Goal: Information Seeking & Learning: Learn about a topic

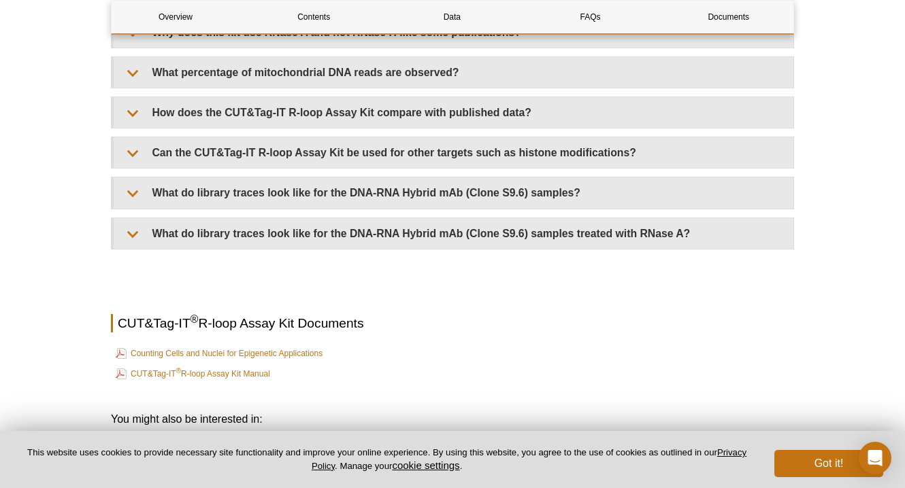
scroll to position [3142, 0]
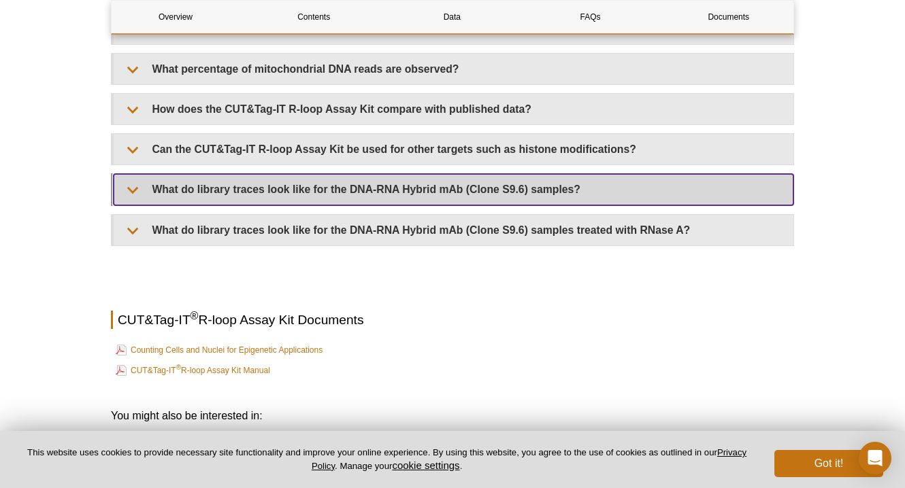
click at [239, 174] on summary "What do library traces look like for the DNA-RNA Hybrid mAb (Clone S9.6) sample…" at bounding box center [454, 189] width 680 height 31
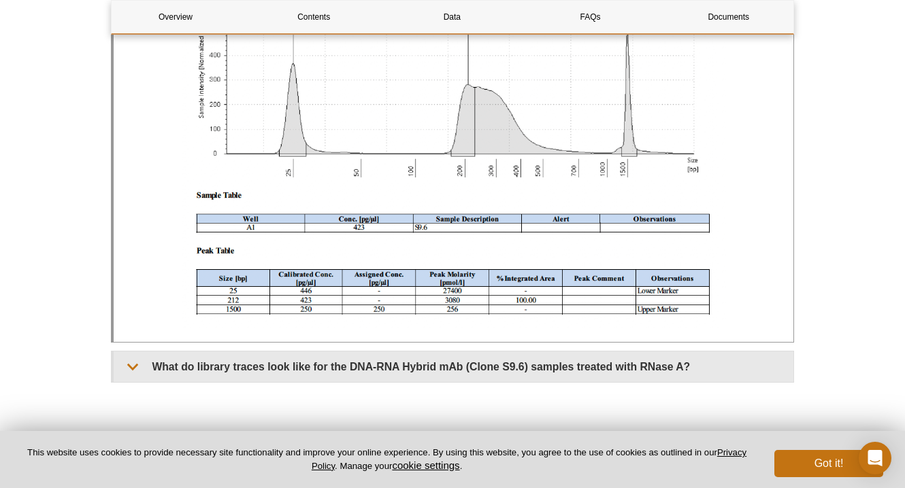
scroll to position [3425, 0]
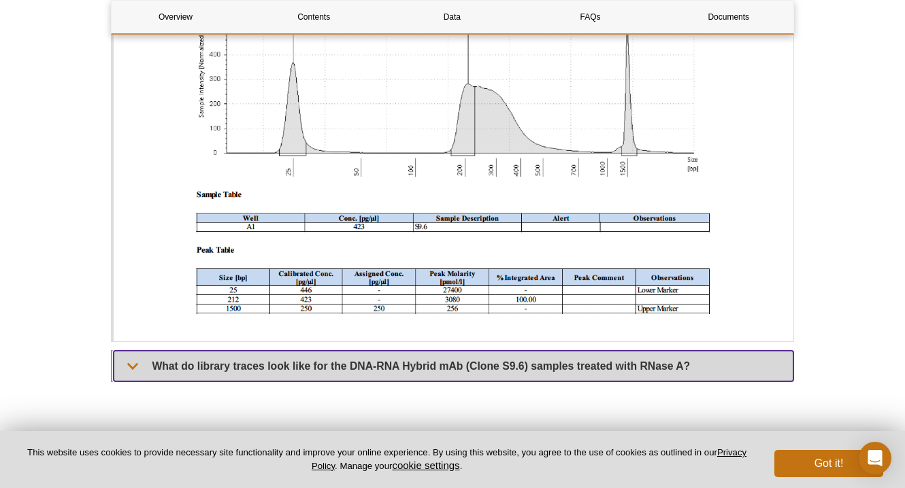
click at [222, 351] on summary "What do library traces look like for the DNA-RNA Hybrid mAb (Clone S9.6) sample…" at bounding box center [454, 366] width 680 height 31
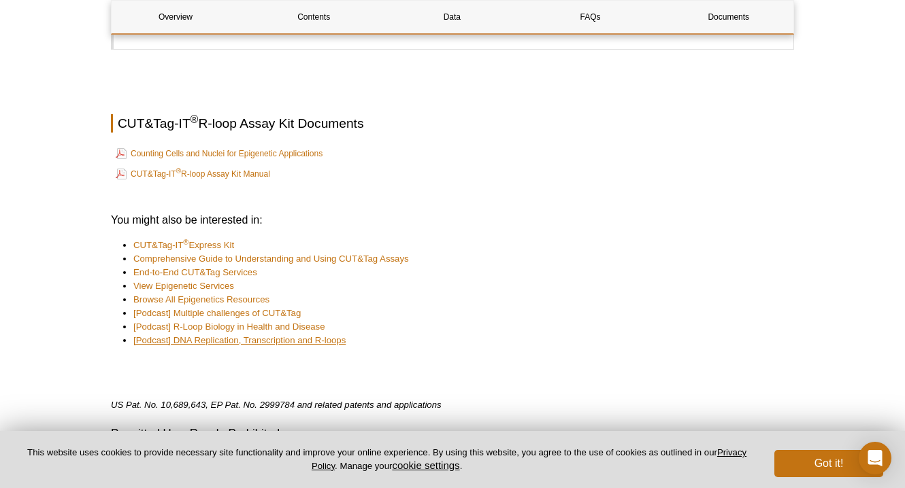
scroll to position [4199, 0]
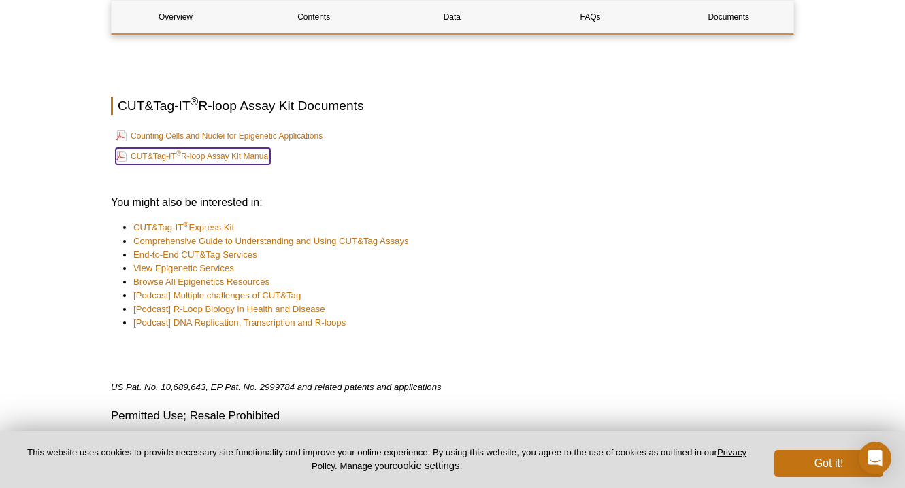
click at [254, 148] on link "CUT&Tag-IT ® R-loop Assay Kit Manual" at bounding box center [193, 156] width 154 height 16
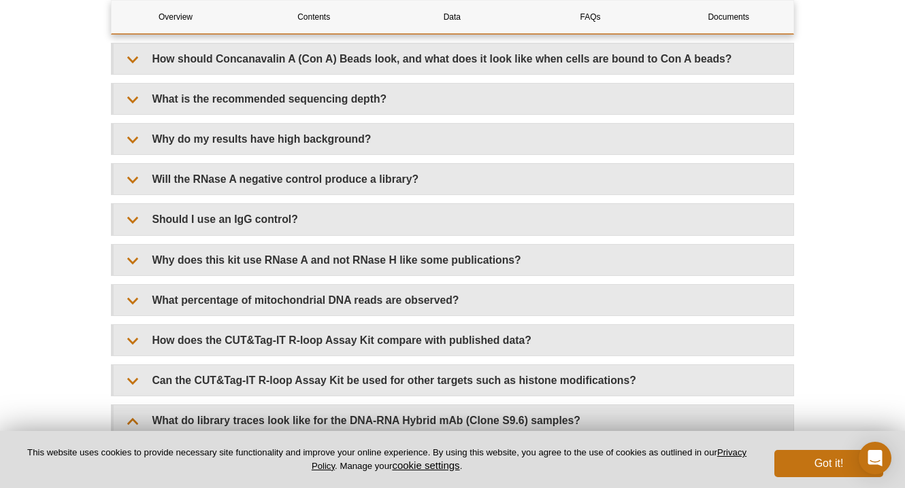
scroll to position [2912, 0]
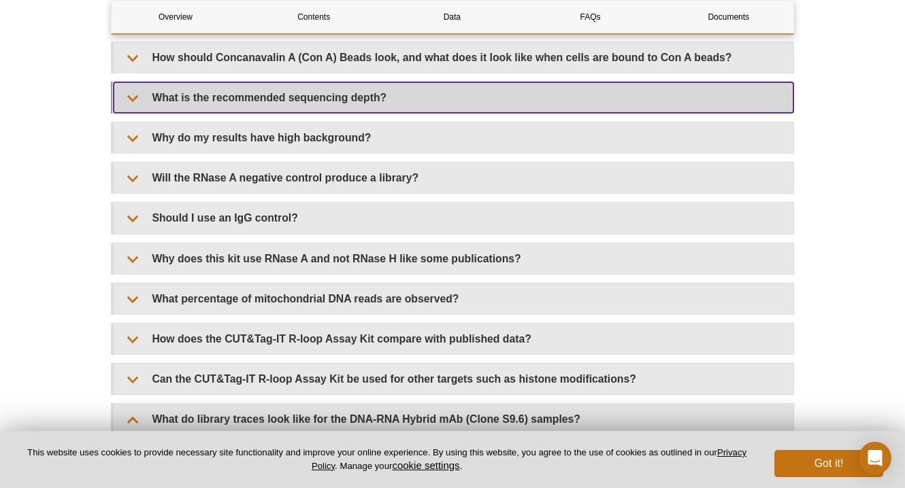
click at [333, 82] on summary "What is the recommended sequencing depth?" at bounding box center [454, 97] width 680 height 31
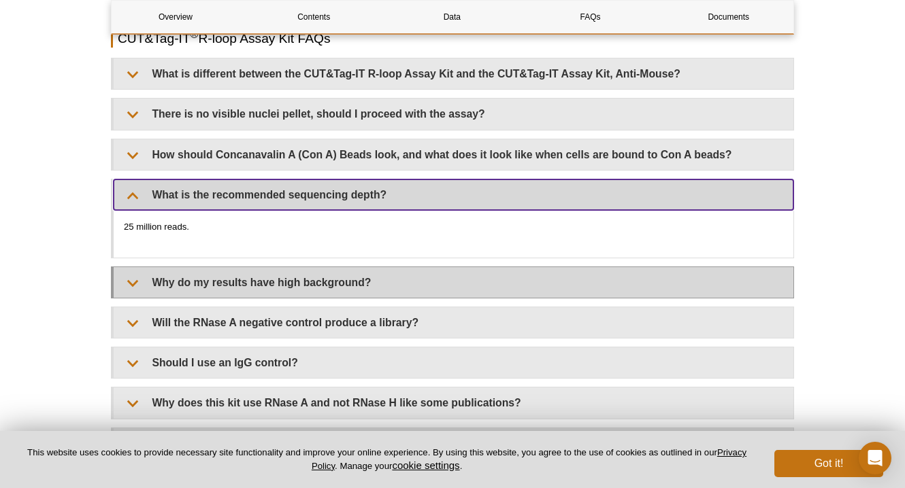
scroll to position [2809, 0]
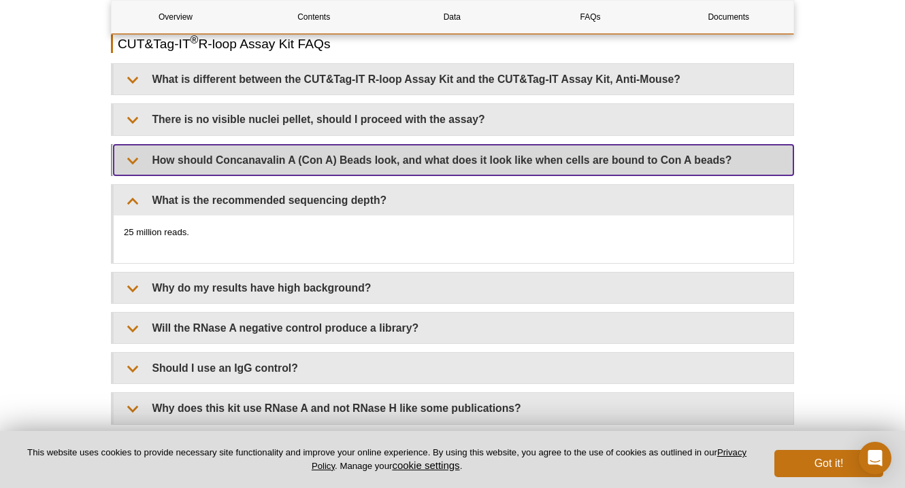
click at [326, 153] on summary "How should Concanavalin A (Con A) Beads look, and what does it look like when c…" at bounding box center [454, 160] width 680 height 31
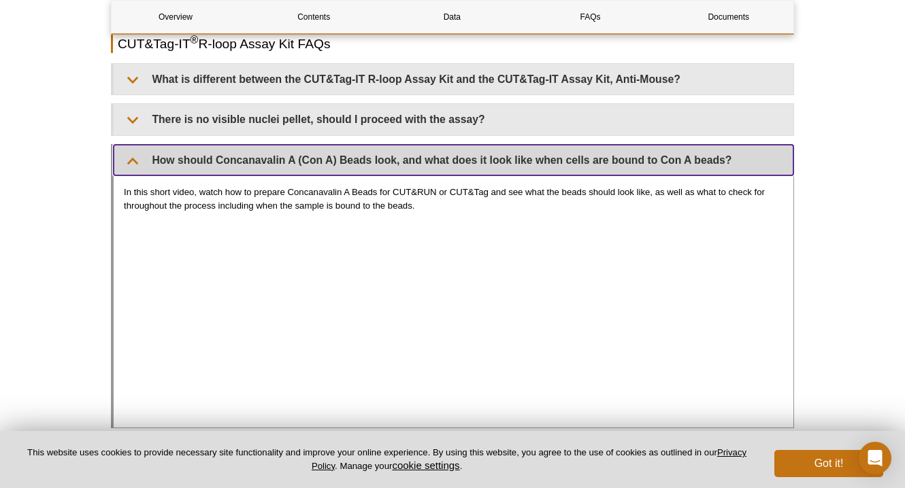
click at [326, 153] on summary "How should Concanavalin A (Con A) Beads look, and what does it look like when c…" at bounding box center [454, 160] width 680 height 31
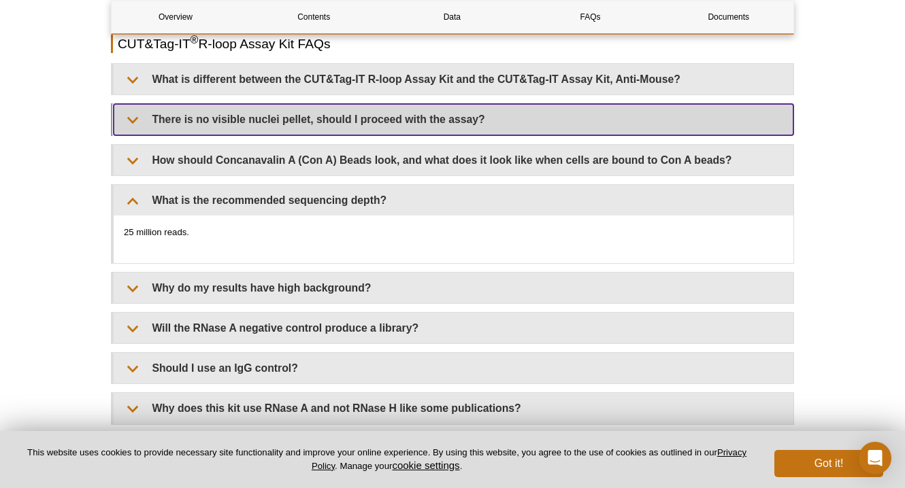
click at [336, 110] on summary "There is no visible nuclei pellet, should I proceed with the assay?" at bounding box center [454, 119] width 680 height 31
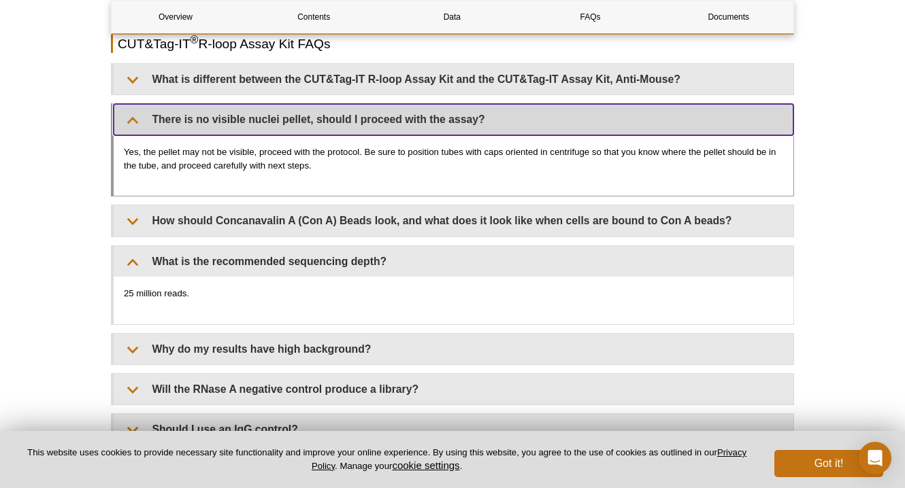
click at [336, 110] on summary "There is no visible nuclei pellet, should I proceed with the assay?" at bounding box center [454, 119] width 680 height 31
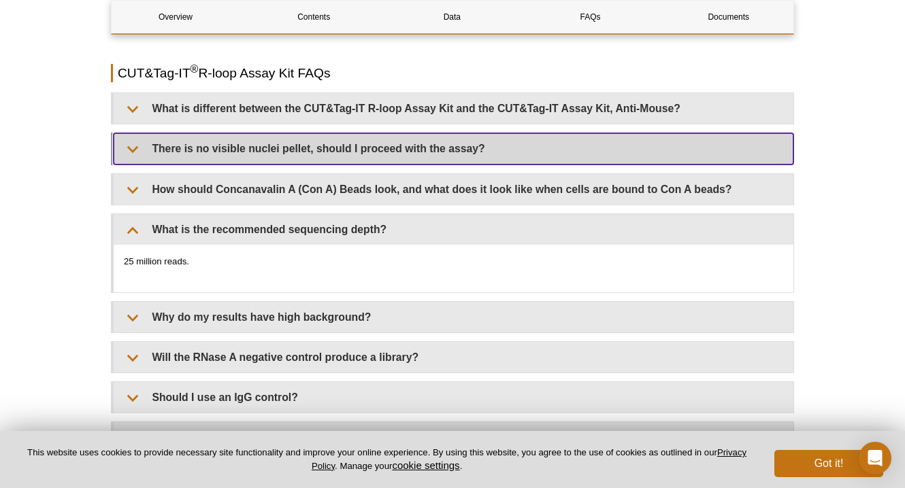
scroll to position [2779, 0]
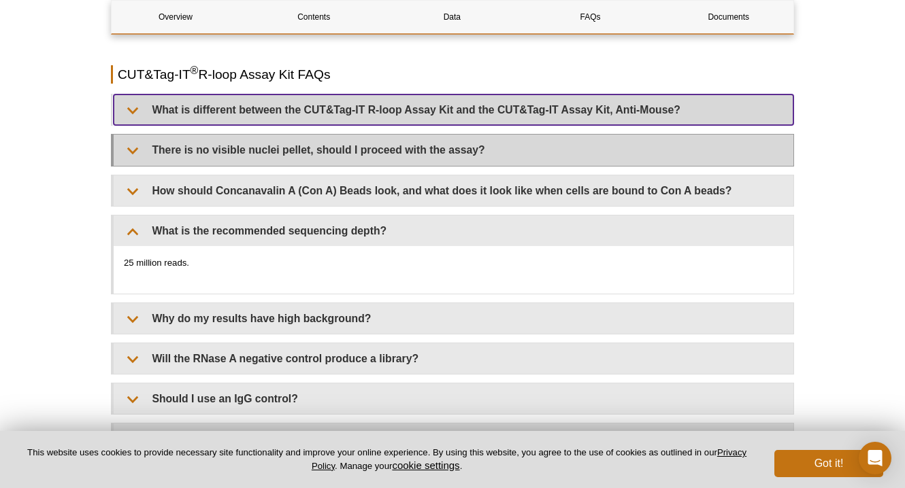
click at [336, 110] on summary "What is different between the CUT&Tag-IT R-loop Assay Kit and the CUT&Tag-IT As…" at bounding box center [454, 110] width 680 height 31
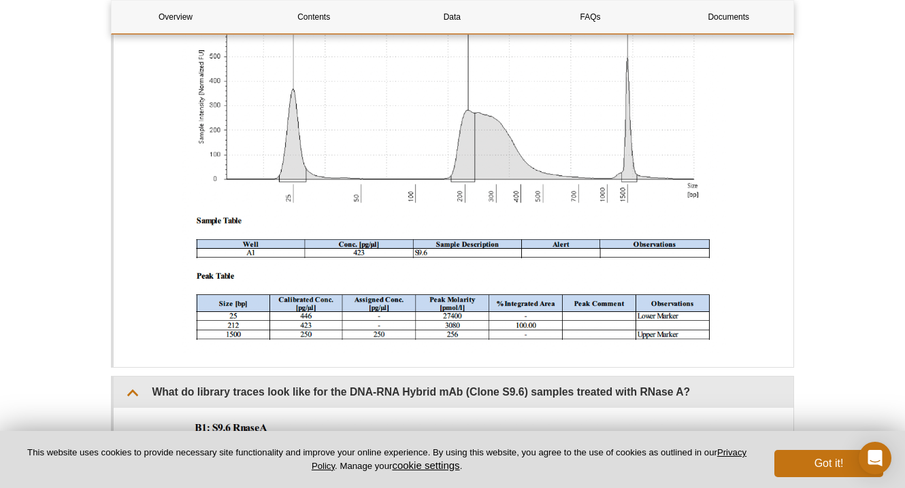
scroll to position [3577, 0]
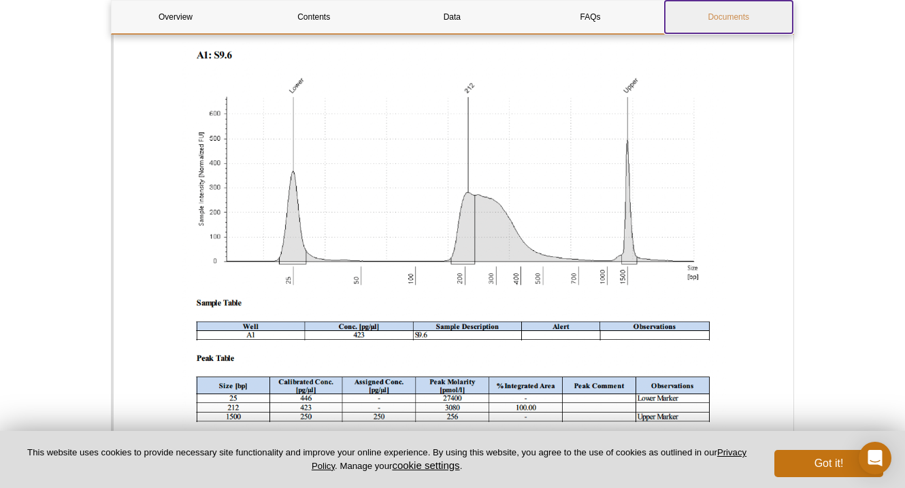
click at [736, 20] on link "Documents" at bounding box center [729, 17] width 128 height 33
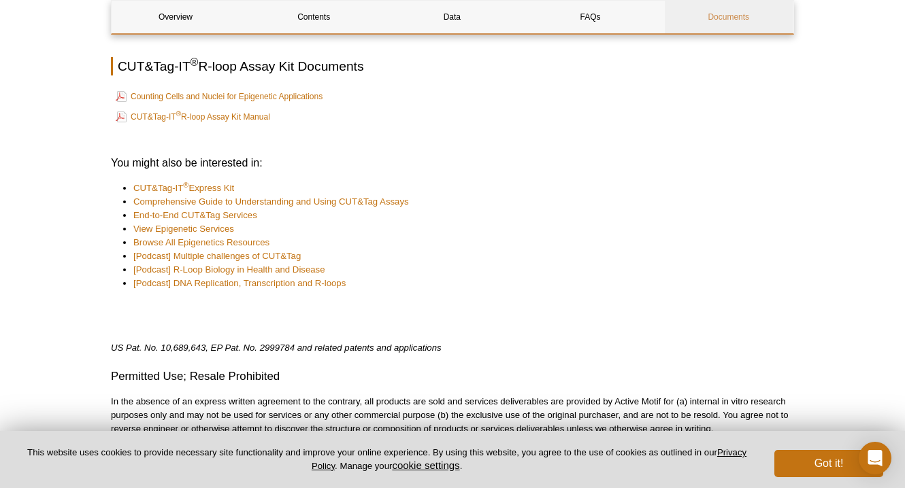
scroll to position [4499, 0]
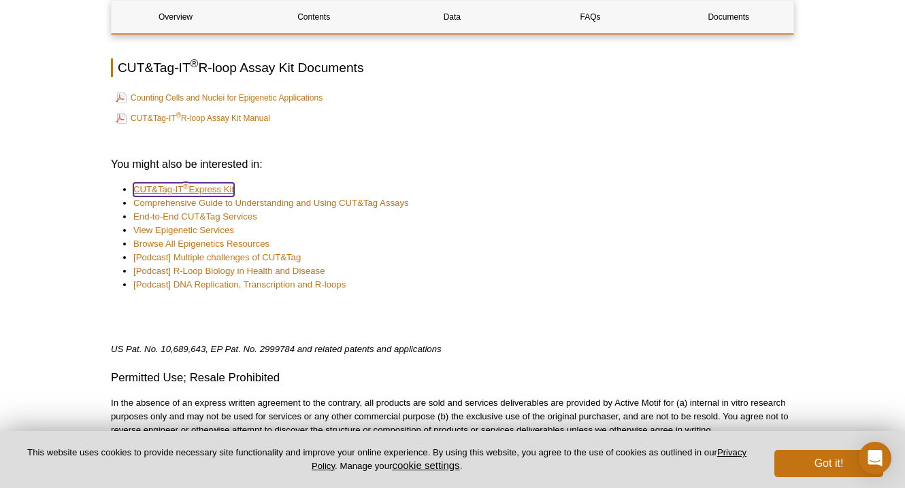
click at [215, 183] on link "CUT&Tag-IT ® Express Kit" at bounding box center [183, 190] width 101 height 14
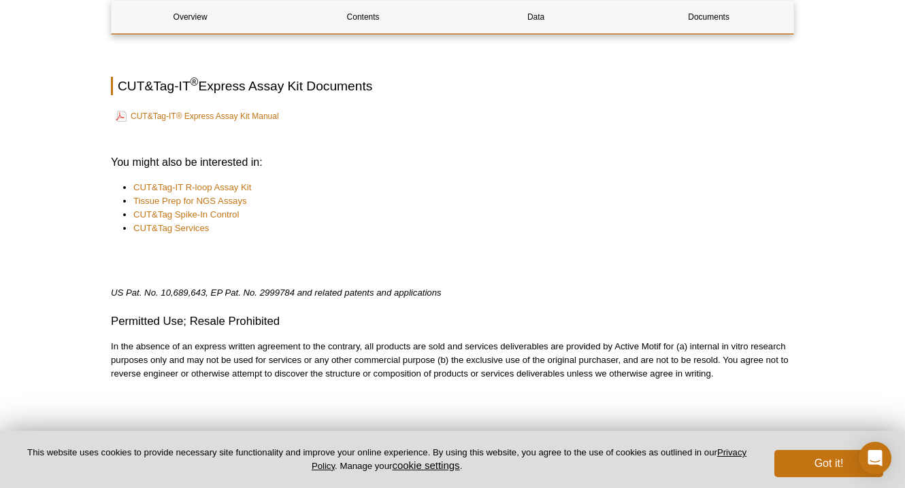
scroll to position [2252, 0]
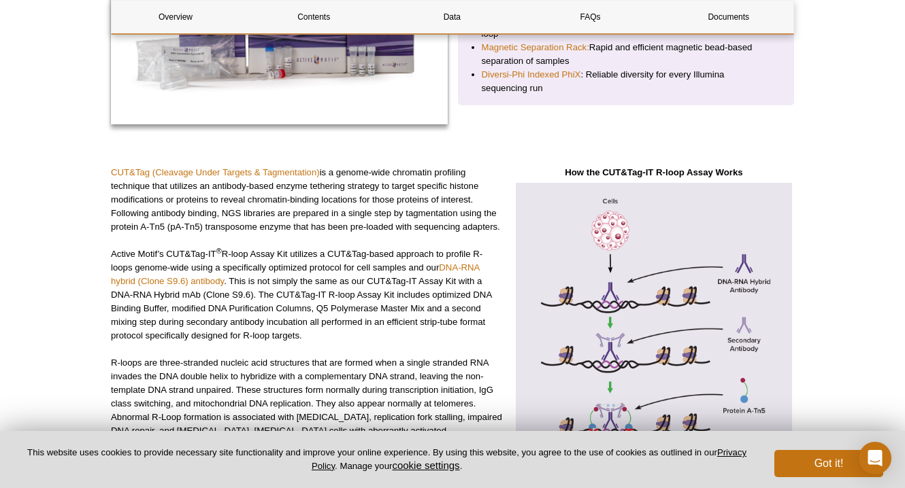
scroll to position [320, 0]
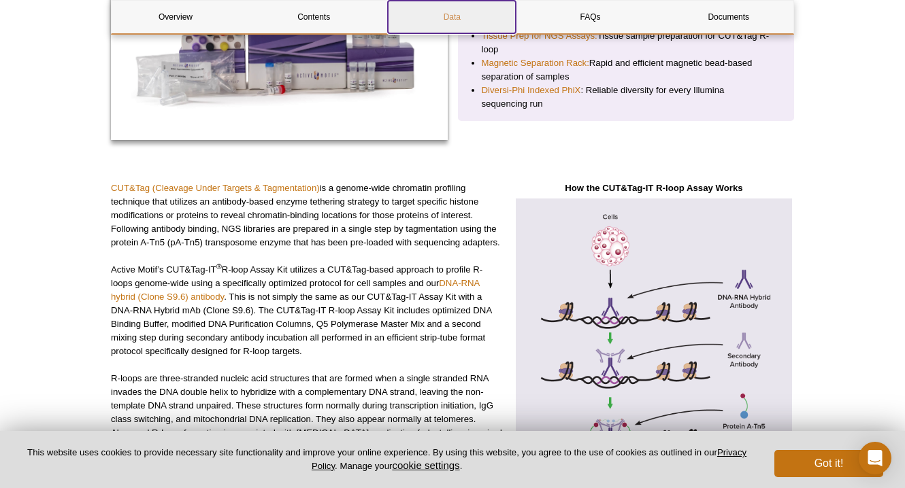
click at [431, 16] on link "Data" at bounding box center [452, 17] width 128 height 33
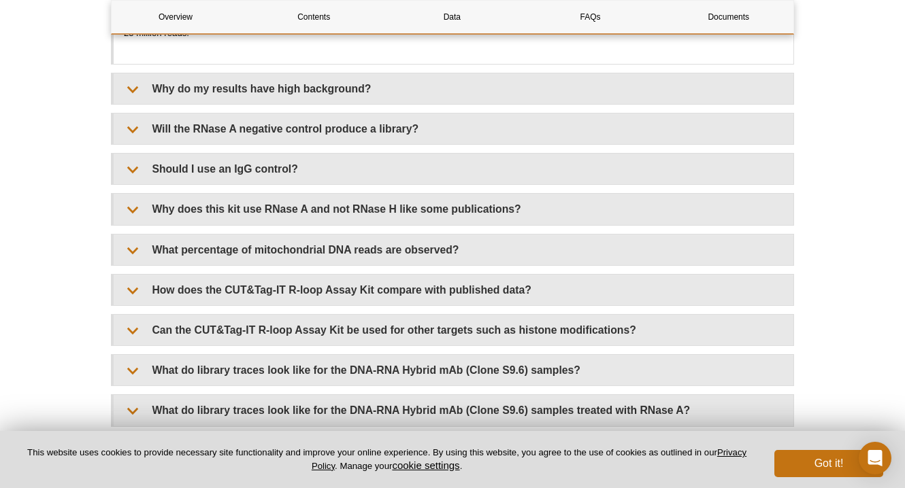
scroll to position [3010, 0]
